Goal: Task Accomplishment & Management: Manage account settings

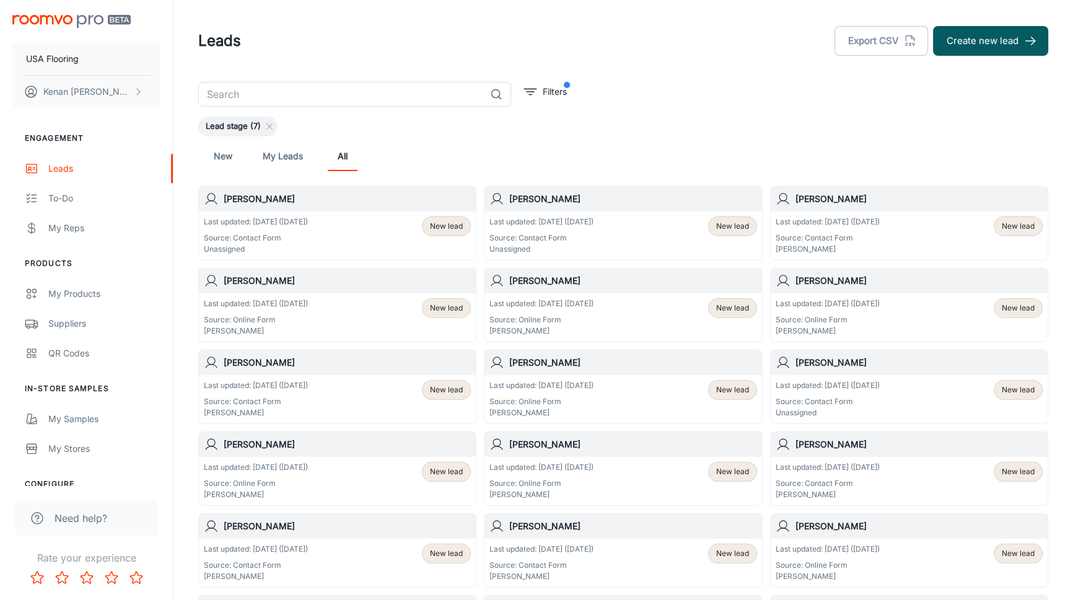
drag, startPoint x: 0, startPoint y: 0, endPoint x: 543, endPoint y: 160, distance: 566.4
click at [543, 160] on div "New My Leads All" at bounding box center [623, 156] width 830 height 30
click at [667, 236] on div "Last updated: [DATE] ([DATE]) Source: Contact Form Unassigned New lead" at bounding box center [622, 235] width 267 height 38
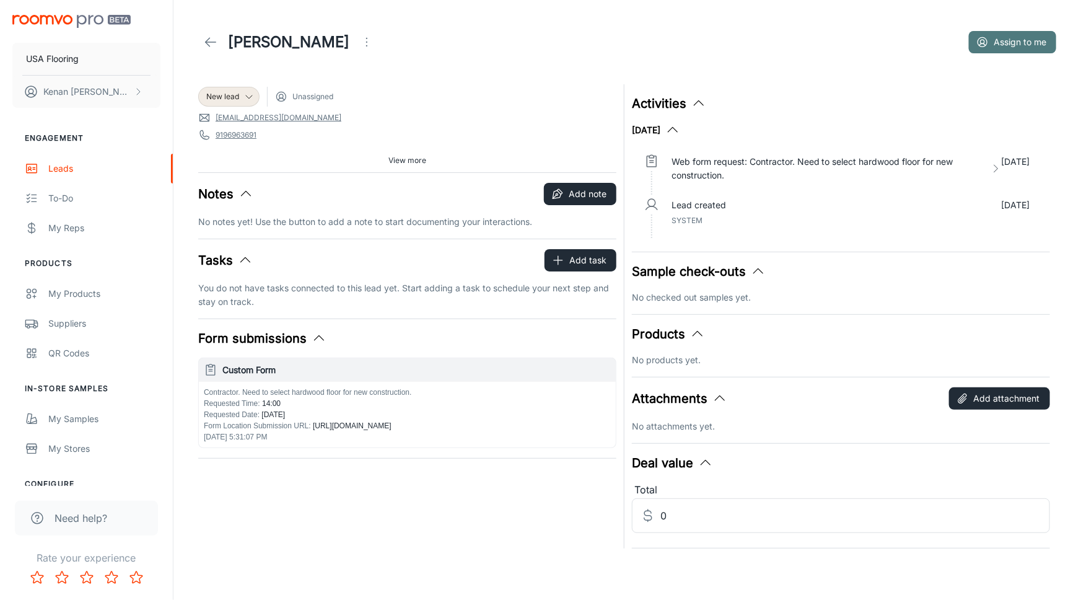
click at [1024, 43] on button "Assign to me" at bounding box center [1012, 42] width 87 height 22
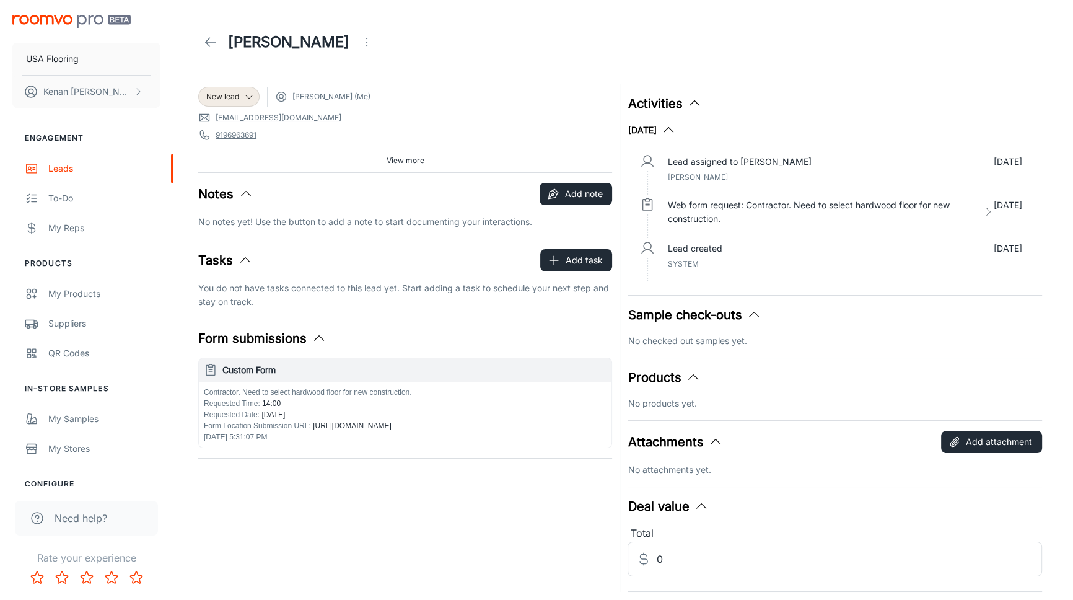
click at [214, 44] on icon at bounding box center [210, 42] width 15 height 15
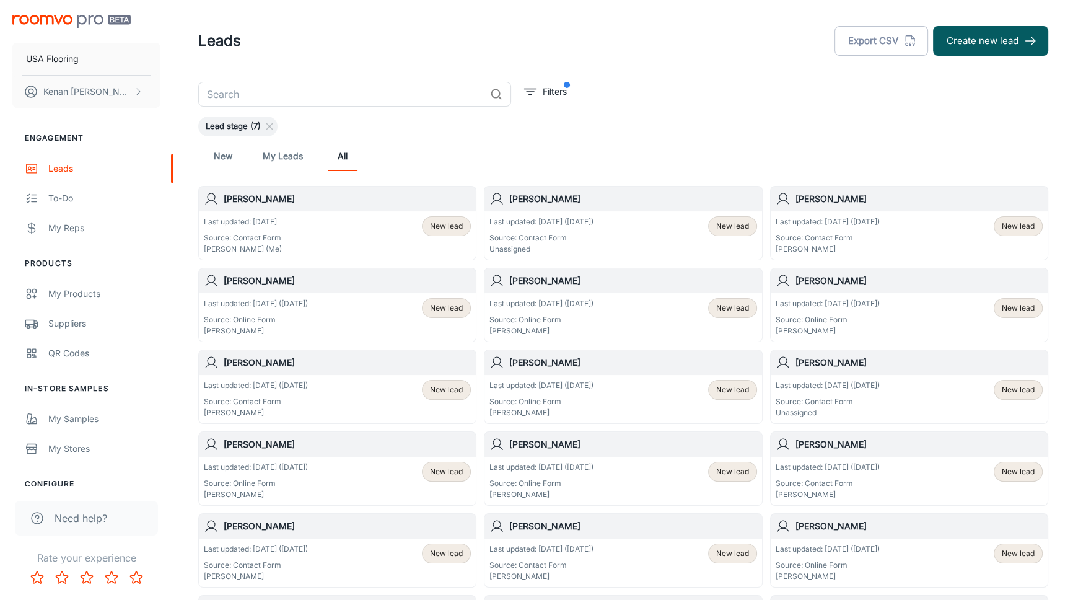
click at [450, 19] on header "Leads Export CSV Create new lead" at bounding box center [623, 41] width 880 height 82
click at [452, 123] on div "Lead stage (7)" at bounding box center [623, 126] width 850 height 20
click at [468, 160] on div "New My Leads All" at bounding box center [623, 156] width 830 height 30
click at [626, 158] on div "New My Leads All" at bounding box center [623, 156] width 830 height 30
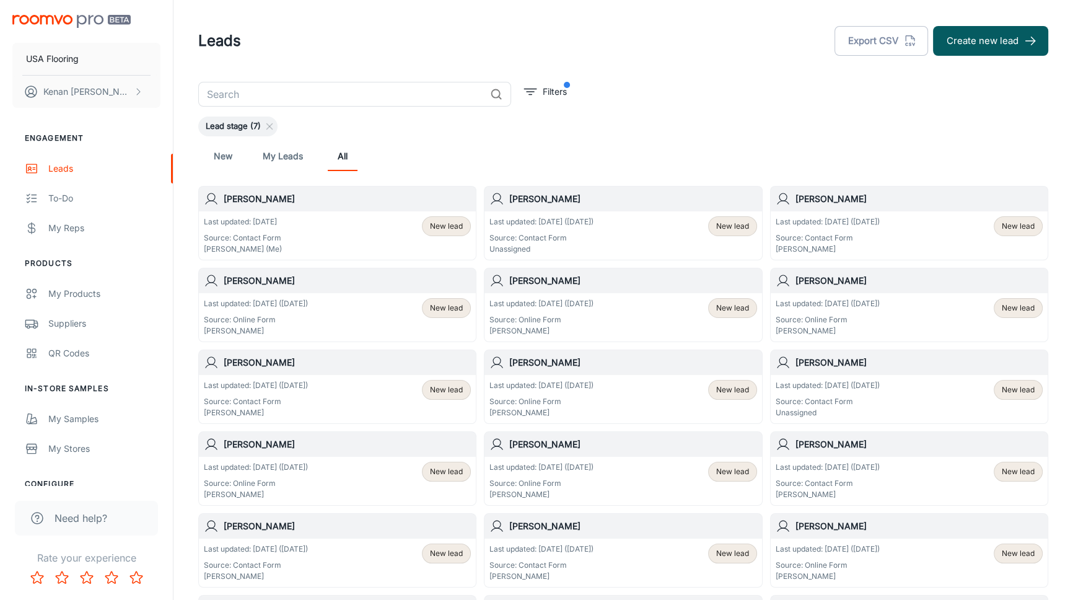
click at [657, 216] on div "Last updated: [DATE] ([DATE]) Source: Contact Form Unassigned New lead" at bounding box center [622, 235] width 267 height 38
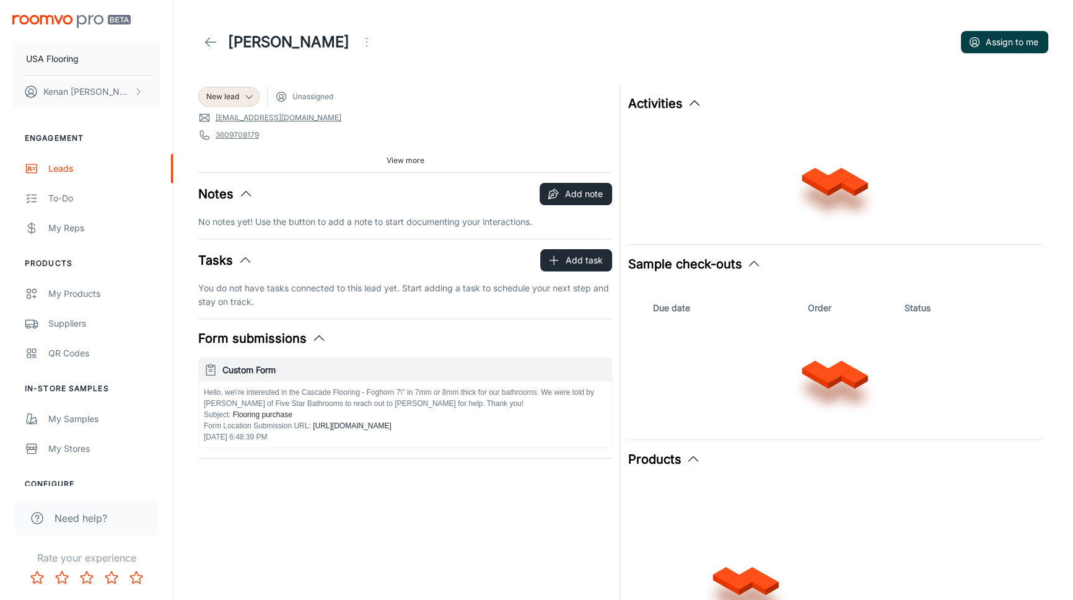
click at [999, 47] on button "Assign to me" at bounding box center [1004, 42] width 87 height 22
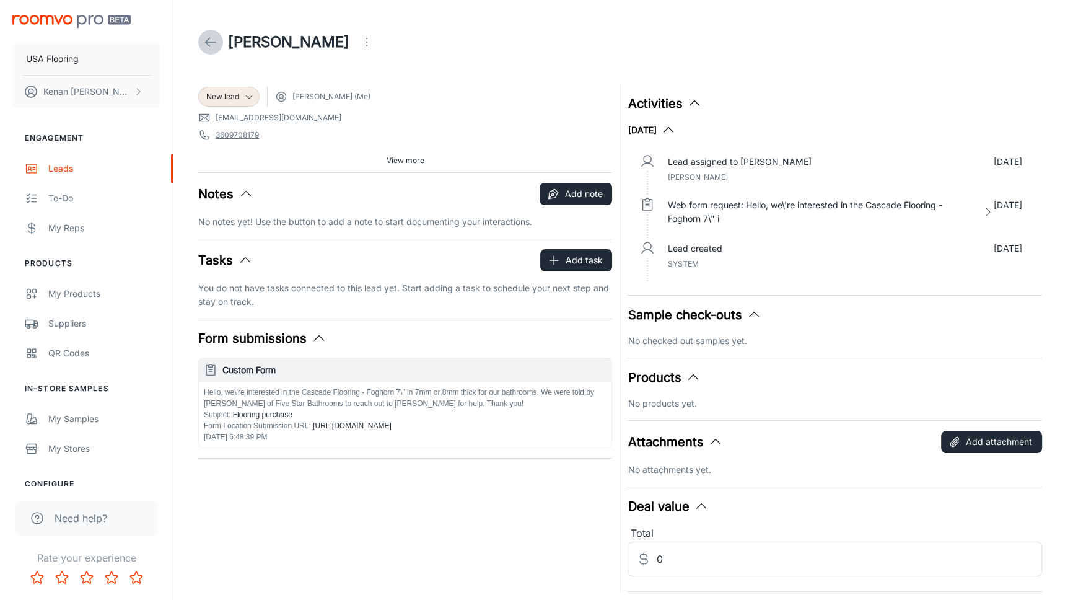
click at [207, 43] on polyline at bounding box center [208, 42] width 4 height 9
